Goal: Task Accomplishment & Management: Manage account settings

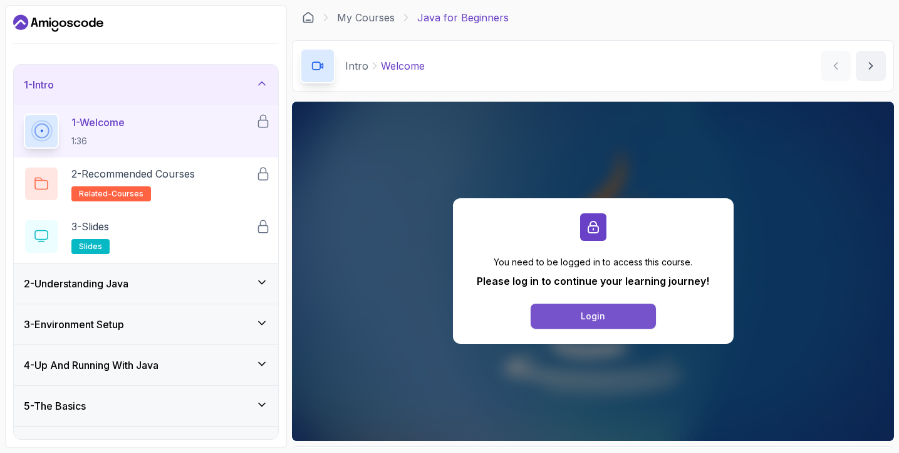
click at [588, 313] on div "Login" at bounding box center [593, 316] width 24 height 13
click at [560, 313] on button "Login" at bounding box center [593, 315] width 125 height 25
